Goal: Task Accomplishment & Management: Manage account settings

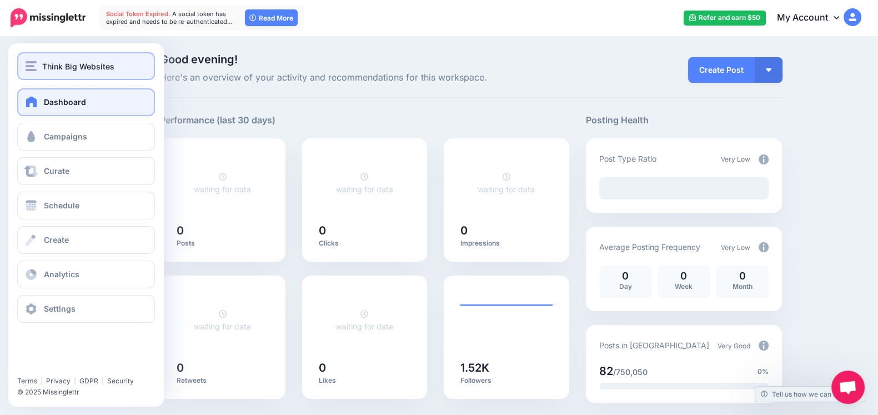
click at [27, 67] on img "button" at bounding box center [31, 66] width 11 height 10
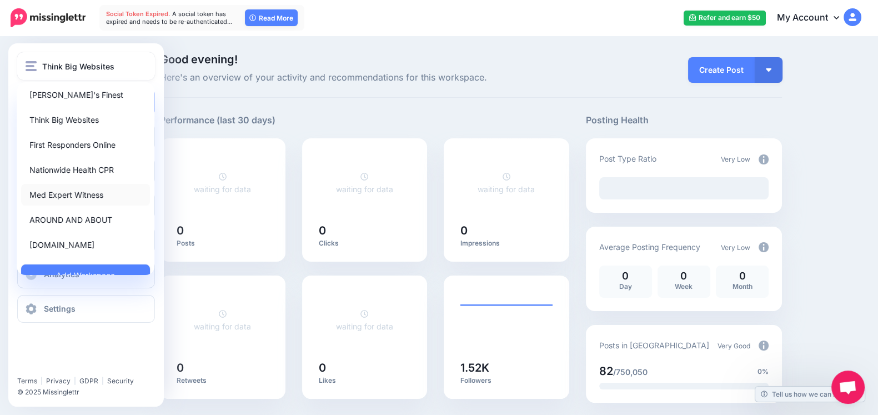
scroll to position [43, 0]
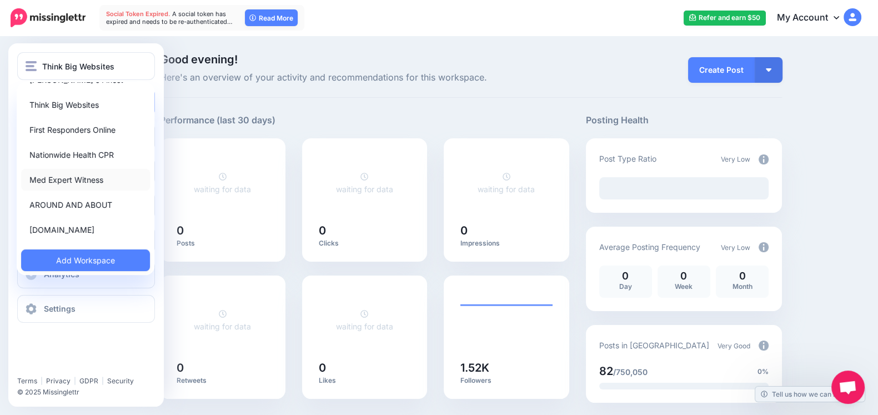
click at [71, 181] on link "Med Expert Witness" at bounding box center [85, 180] width 129 height 22
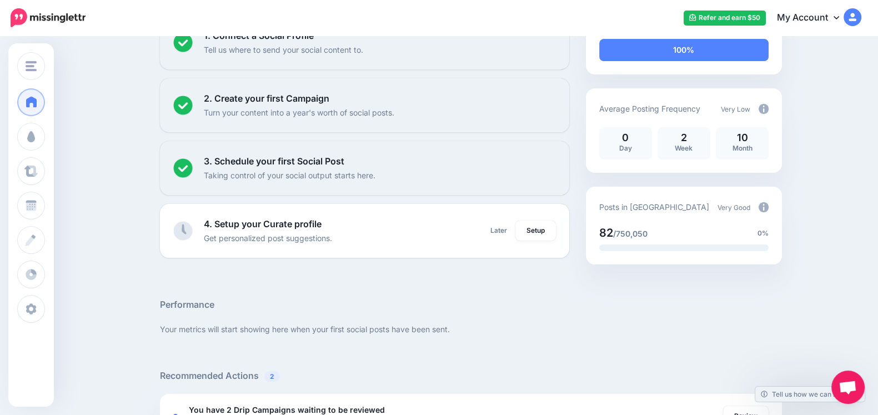
scroll to position [231, 0]
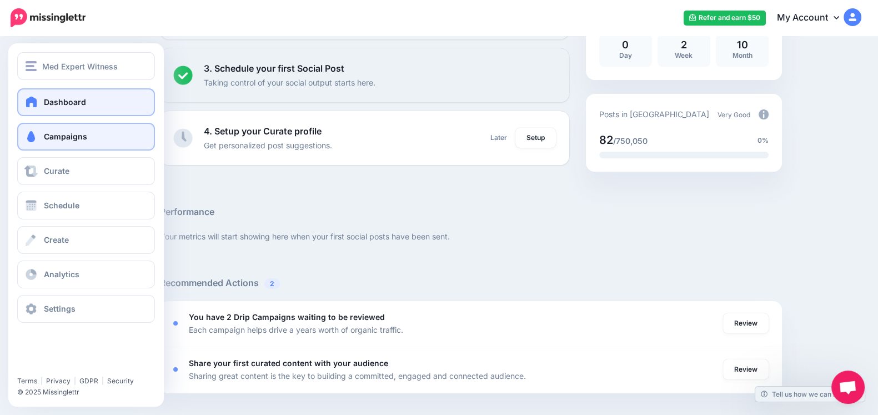
click at [49, 133] on span "Campaigns" at bounding box center [65, 136] width 43 height 9
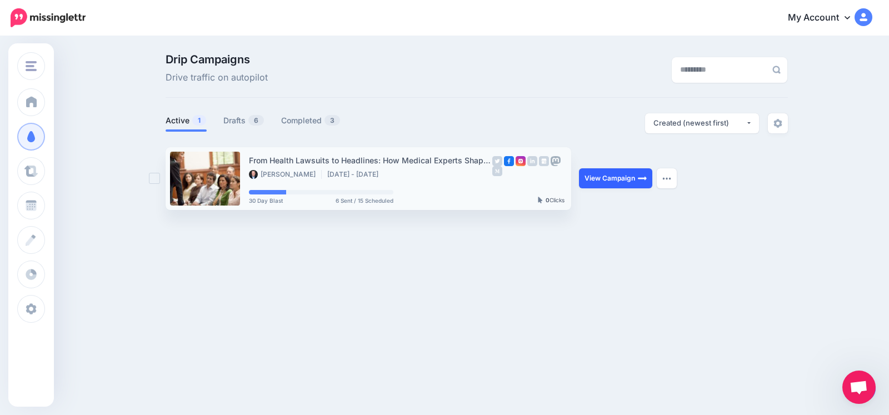
click at [618, 187] on link "View Campaign" at bounding box center [615, 178] width 73 height 20
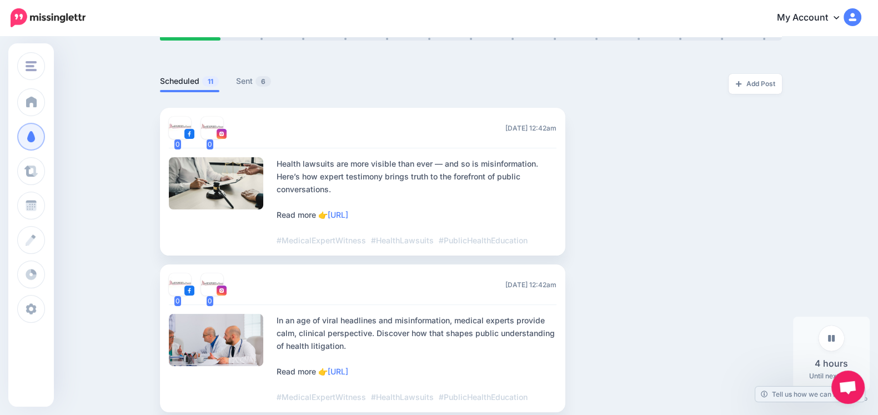
scroll to position [255, 0]
click at [253, 77] on link "Sent 6" at bounding box center [254, 79] width 36 height 13
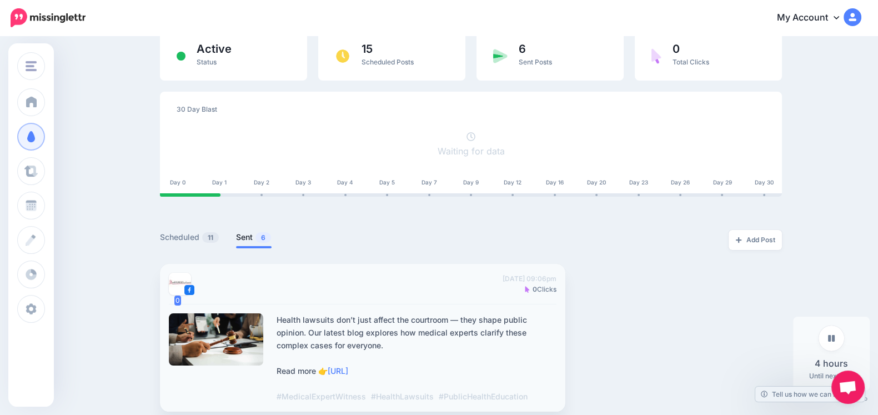
scroll to position [0, 0]
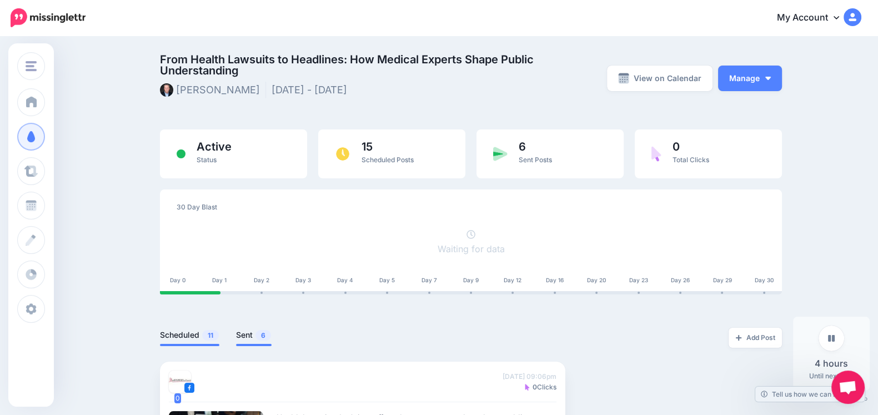
click at [194, 329] on link "Scheduled 11" at bounding box center [189, 334] width 59 height 13
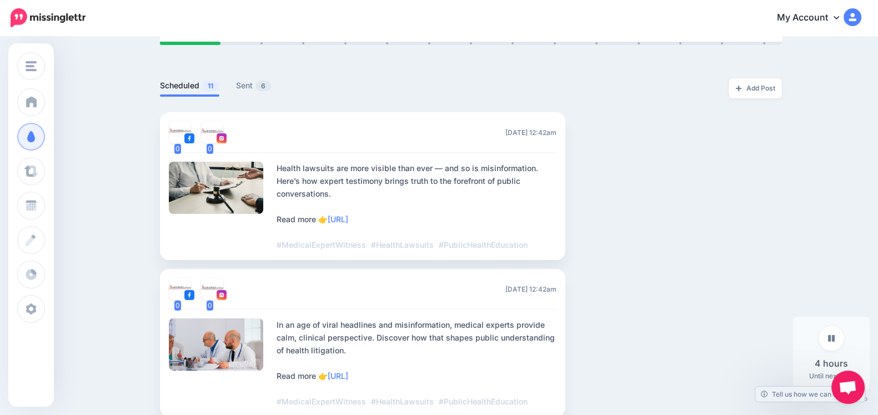
scroll to position [247, 0]
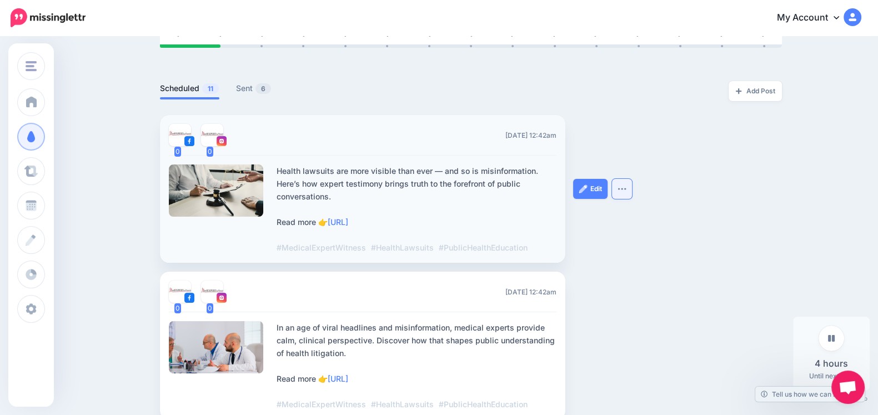
click at [625, 194] on button "button" at bounding box center [622, 189] width 20 height 20
click at [595, 187] on link "Edit" at bounding box center [590, 189] width 34 height 20
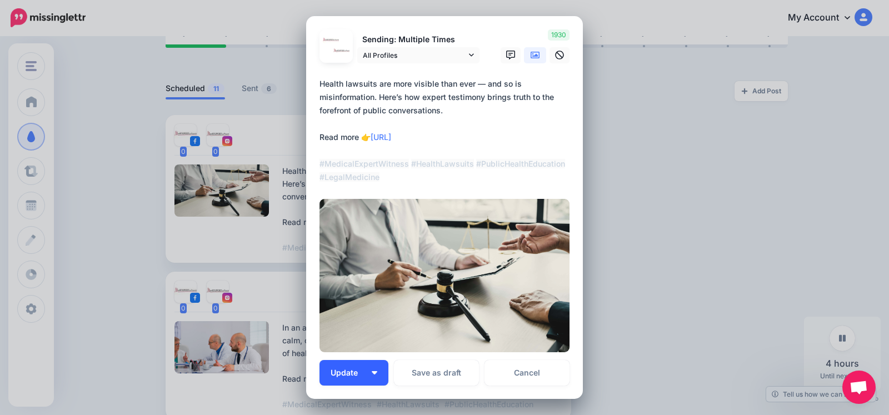
click at [366, 372] on button "Update" at bounding box center [353, 373] width 69 height 26
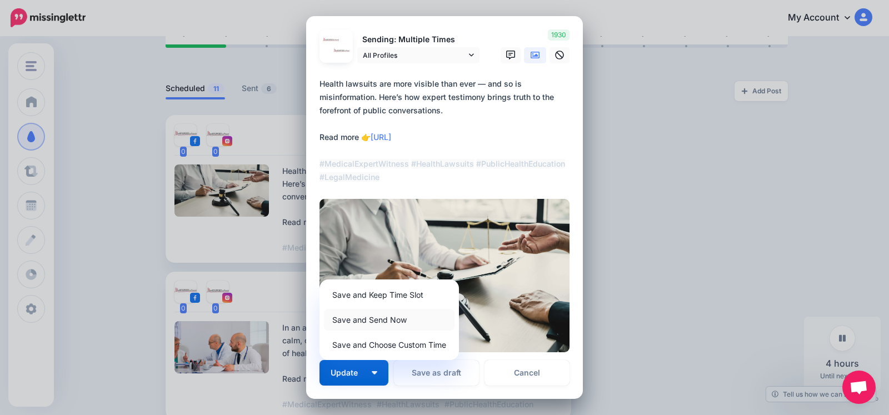
click at [390, 318] on link "Save and Send Now" at bounding box center [389, 320] width 131 height 22
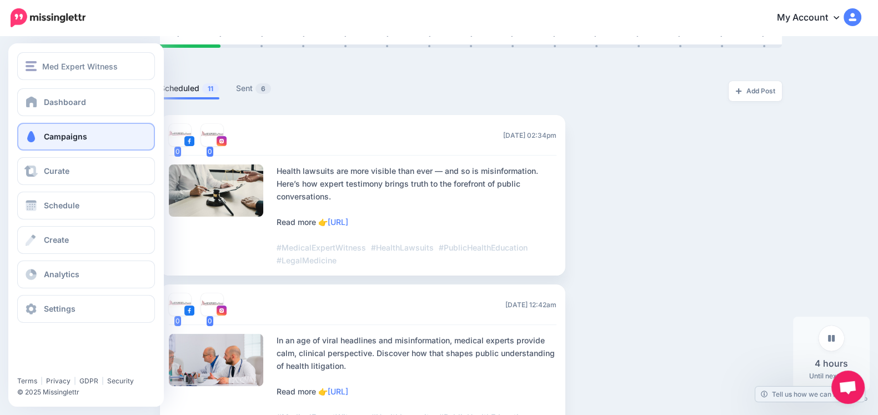
click at [42, 132] on link "Campaigns" at bounding box center [86, 137] width 138 height 28
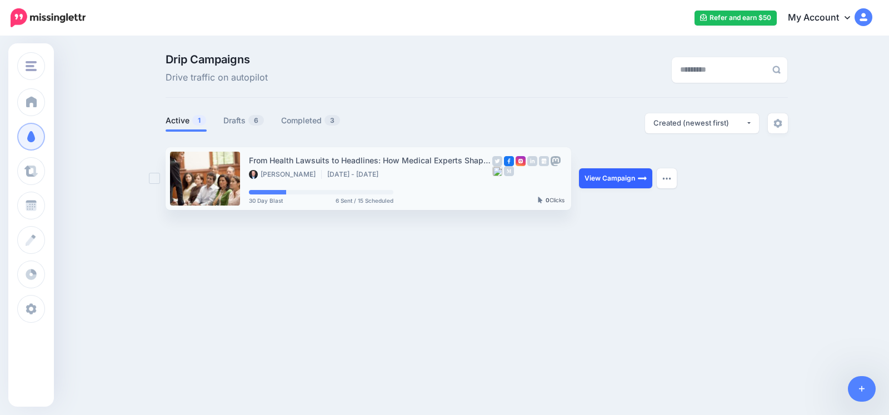
click at [600, 177] on link "View Campaign" at bounding box center [615, 178] width 73 height 20
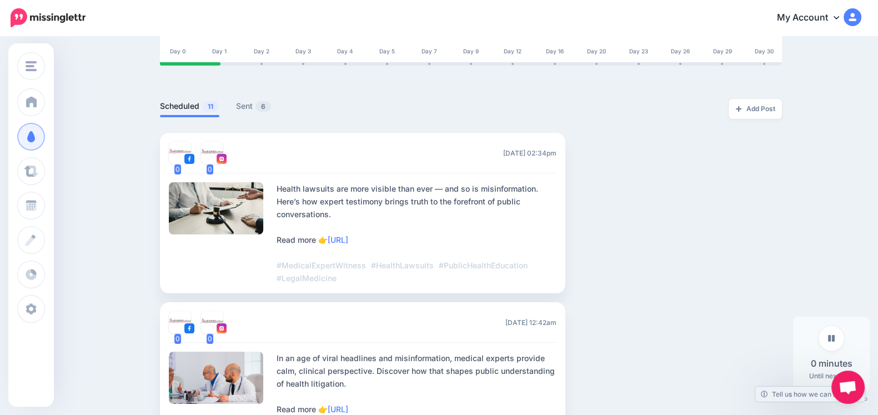
scroll to position [230, 0]
